Goal: Task Accomplishment & Management: Manage account settings

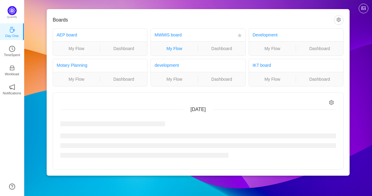
click at [174, 47] on link "My Flow" at bounding box center [174, 48] width 47 height 7
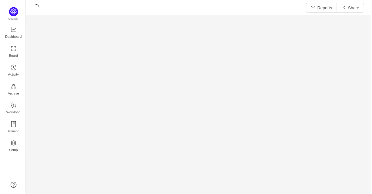
scroll to position [187, 334]
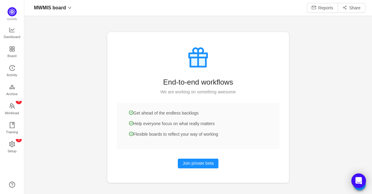
scroll to position [7, 8]
click at [11, 72] on span "Activity" at bounding box center [12, 75] width 11 height 12
